Goal: Information Seeking & Learning: Learn about a topic

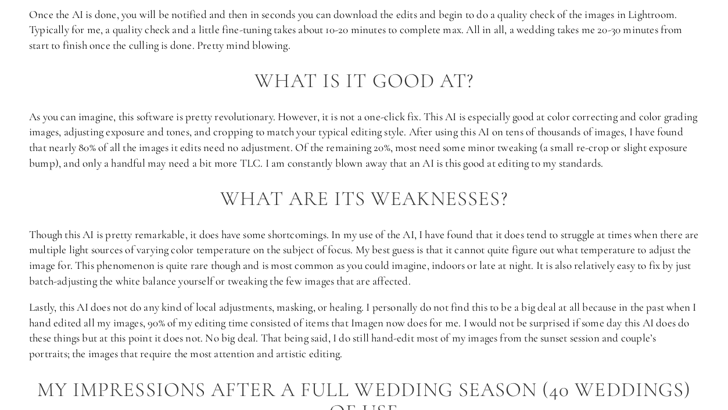
scroll to position [1042, 0]
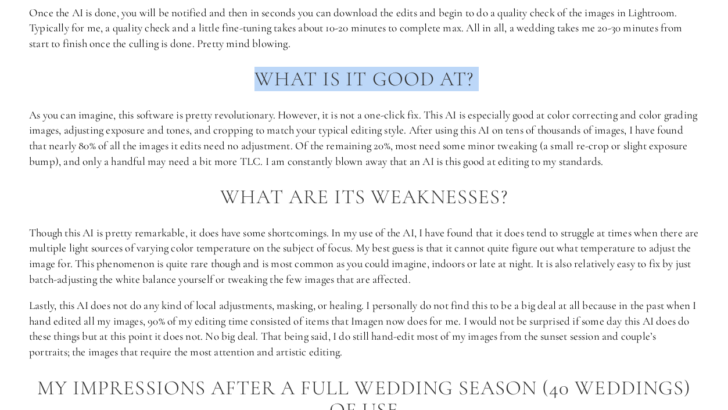
drag, startPoint x: 328, startPoint y: 58, endPoint x: 341, endPoint y: 95, distance: 39.7
click at [341, 95] on div "What is Imagen AI? Imagen AI is AI-based editing software. The software has the…" at bounding box center [364, 262] width 670 height 1089
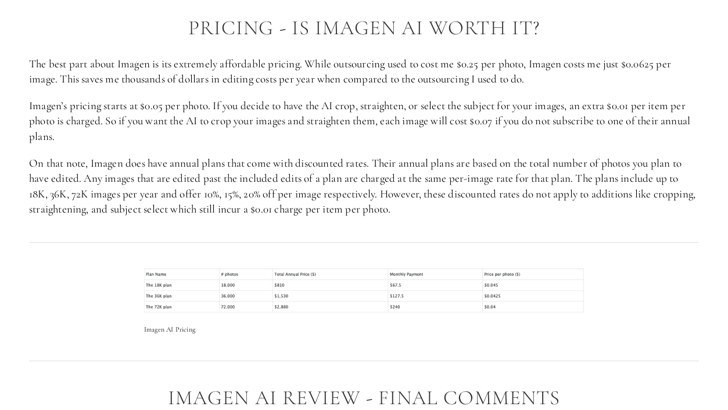
scroll to position [1634, 0]
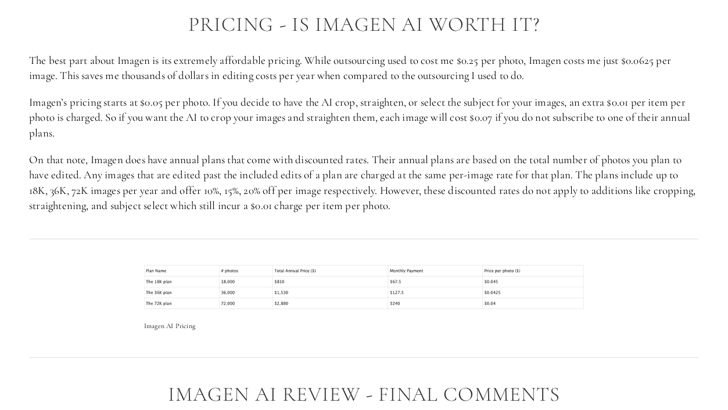
drag, startPoint x: 405, startPoint y: 144, endPoint x: 448, endPoint y: 210, distance: 79.8
click at [448, 210] on p "On that note, Imagen does have annual plans that come with discounted rates. Th…" at bounding box center [364, 183] width 670 height 62
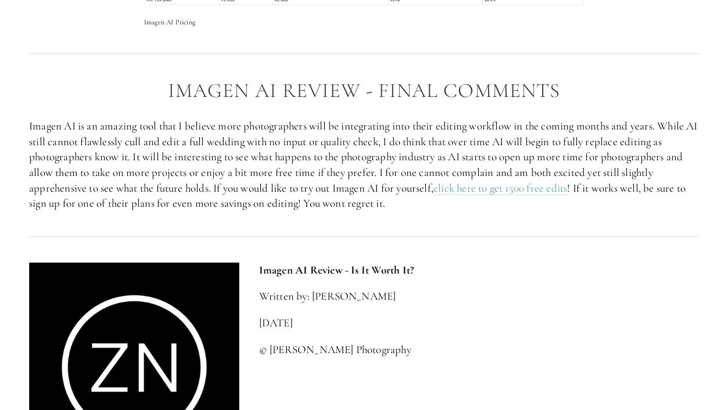
scroll to position [1940, 0]
